Goal: Task Accomplishment & Management: Manage account settings

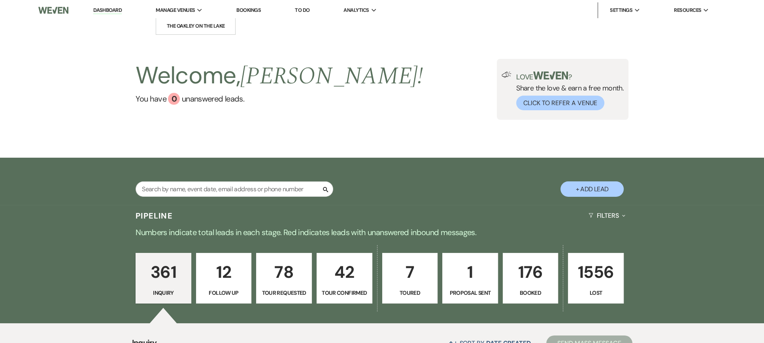
click at [175, 9] on span "Manage Venues" at bounding box center [175, 10] width 39 height 8
drag, startPoint x: 179, startPoint y: 26, endPoint x: 435, endPoint y: 72, distance: 260.0
click at [0, 0] on li "The Oakley on the Lake" at bounding box center [0, 0] width 0 height 0
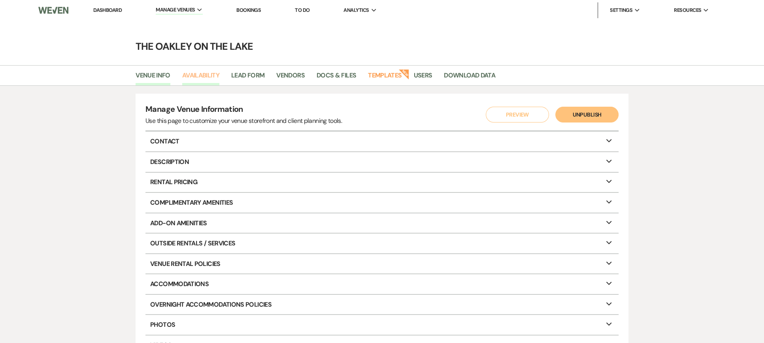
click at [194, 73] on link "Availability" at bounding box center [200, 77] width 37 height 15
select select "2"
select select "2026"
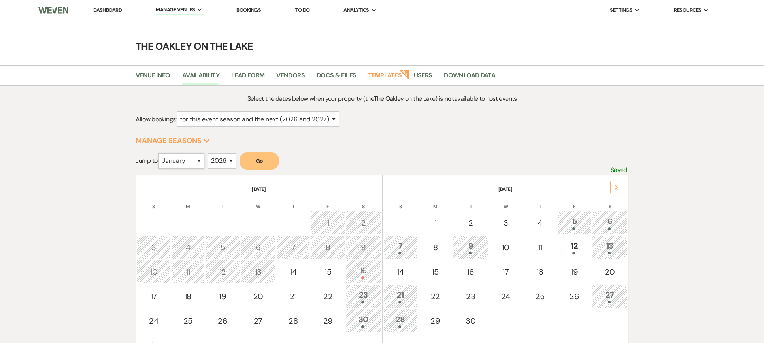
click at [198, 163] on select "January February March April May June July August September October November De…" at bounding box center [181, 160] width 46 height 15
click at [260, 160] on button "Go" at bounding box center [259, 160] width 40 height 17
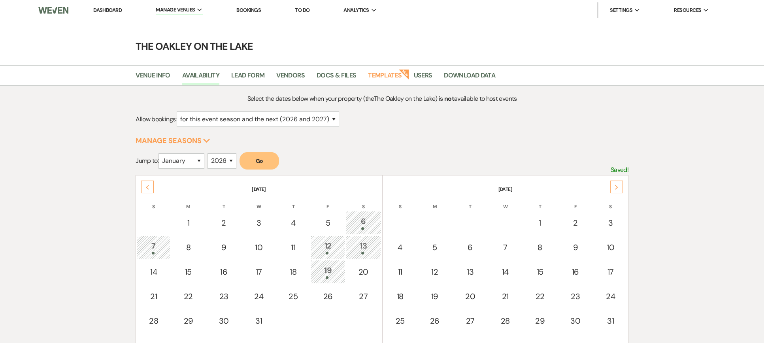
click at [363, 252] on span at bounding box center [362, 253] width 3 height 3
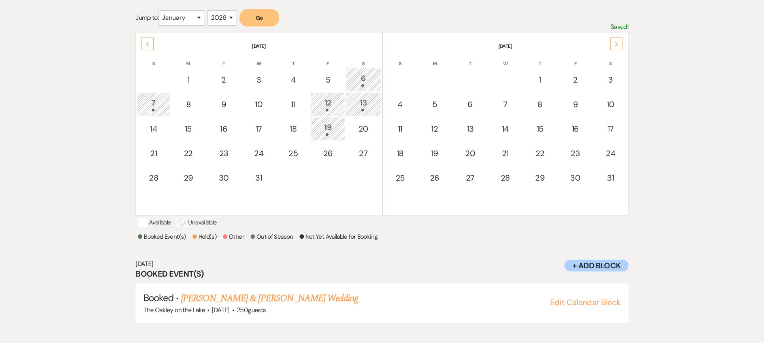
scroll to position [146, 0]
